Goal: Navigation & Orientation: Find specific page/section

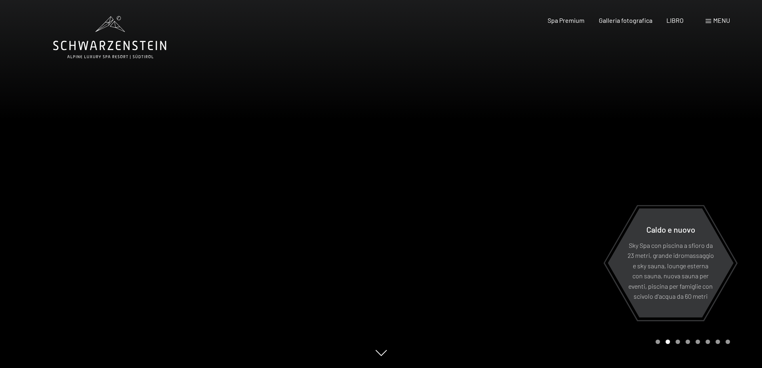
click at [720, 21] on font "menu" at bounding box center [721, 20] width 17 height 8
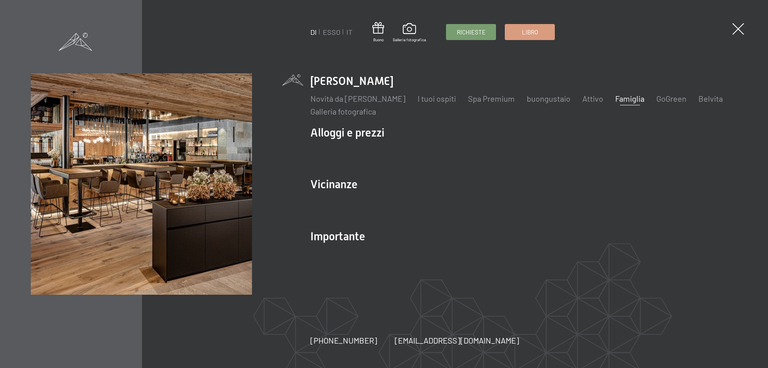
click at [627, 97] on font "Famiglia" at bounding box center [629, 99] width 29 height 10
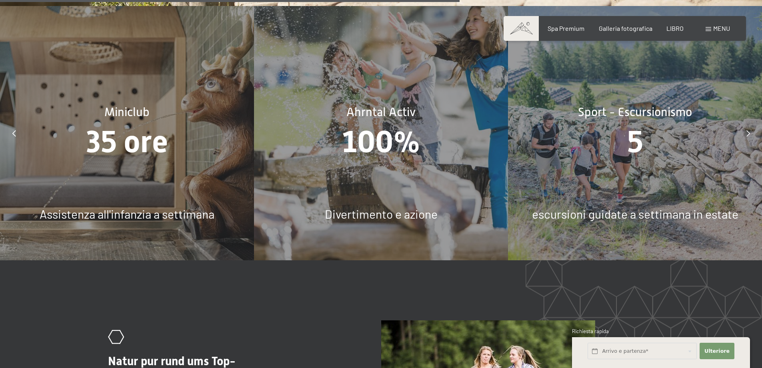
scroll to position [3800, 0]
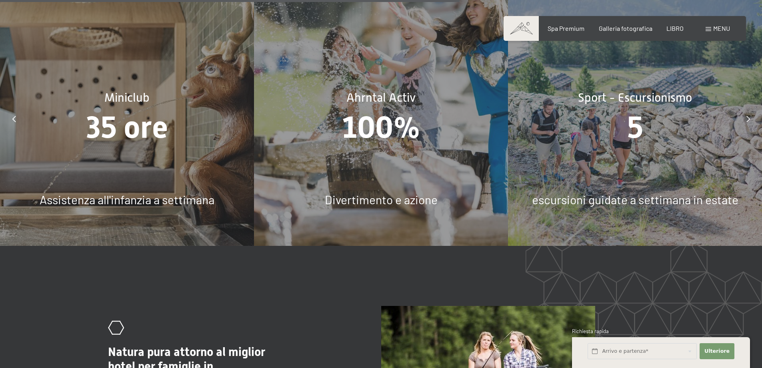
click at [716, 30] on font "menu" at bounding box center [721, 28] width 17 height 8
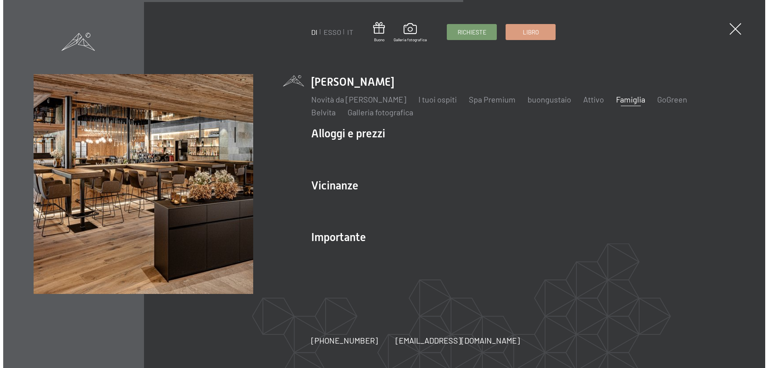
scroll to position [3816, 0]
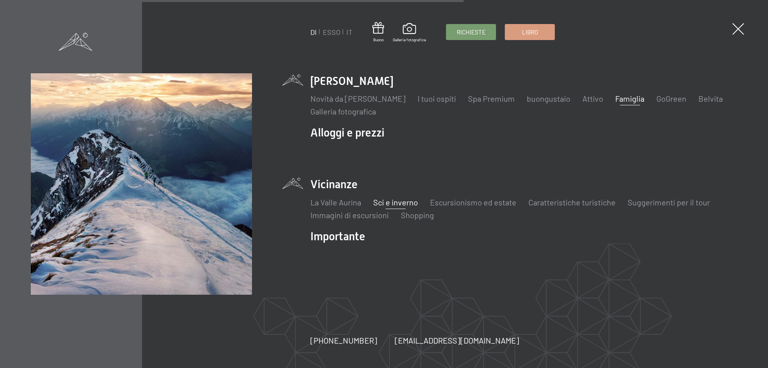
click at [384, 204] on font "Sci e inverno" at bounding box center [395, 202] width 45 height 10
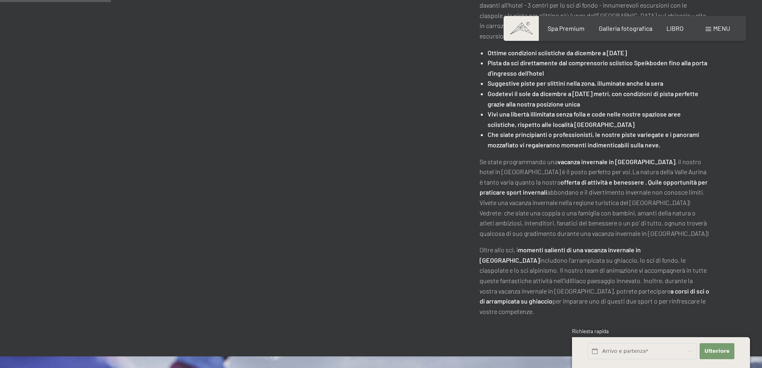
scroll to position [320, 0]
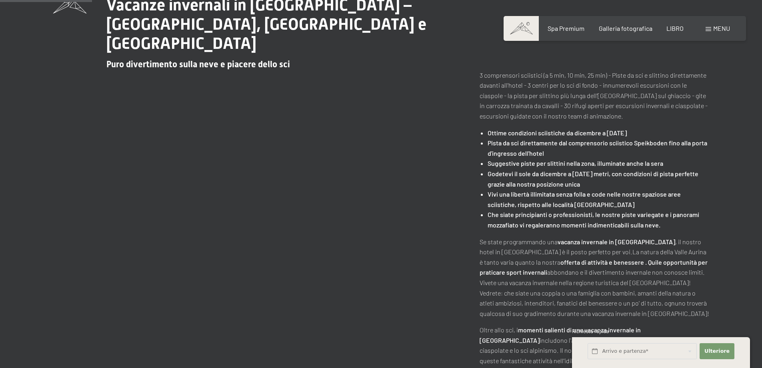
click at [654, 139] on font "Pista da sci direttamente dal comprensorio sciistico Speikboden fino alla porta…" at bounding box center [598, 148] width 220 height 18
copy font "Speikboden"
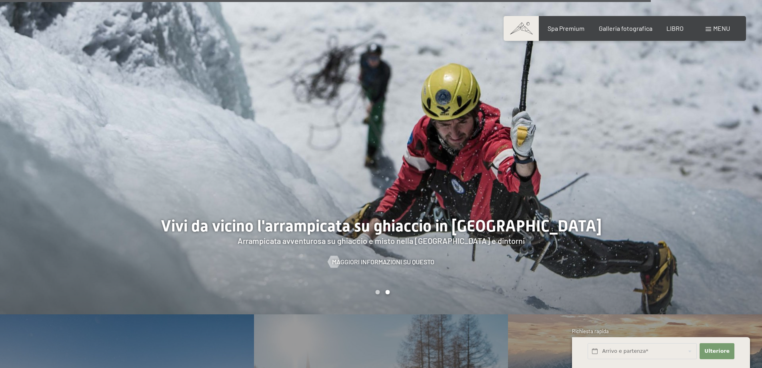
scroll to position [2480, 0]
